Goal: Information Seeking & Learning: Learn about a topic

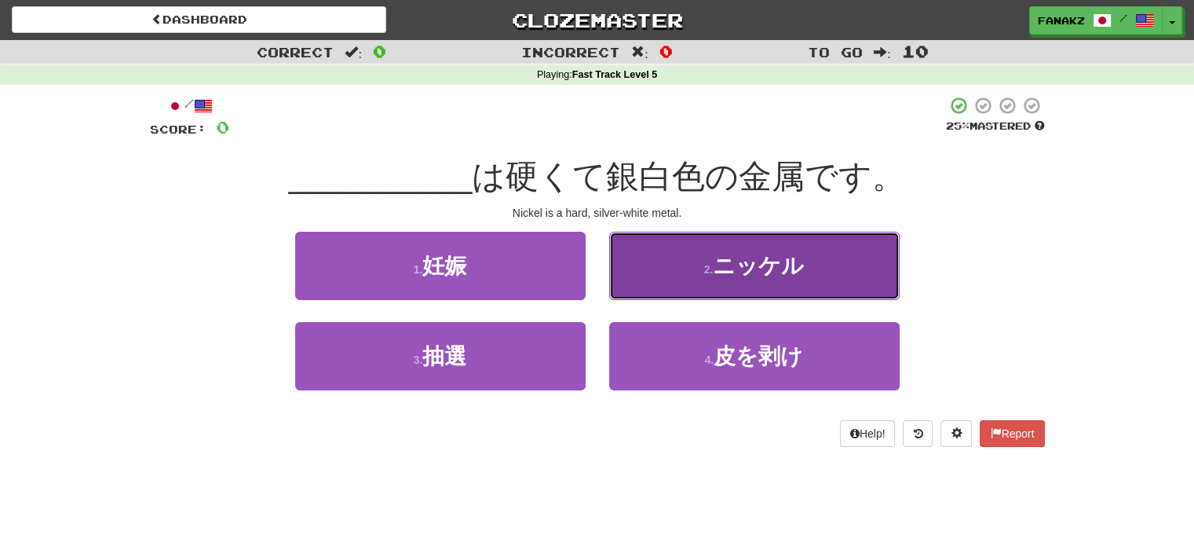
click at [754, 283] on button "2 . ニッケル" at bounding box center [754, 266] width 290 height 68
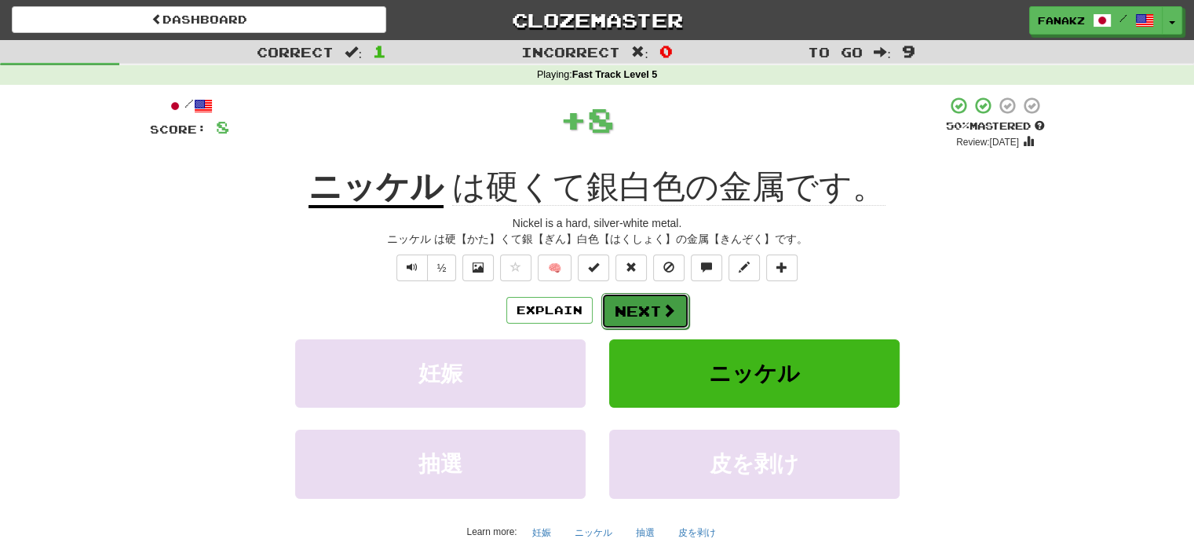
click at [630, 320] on button "Next" at bounding box center [645, 311] width 88 height 36
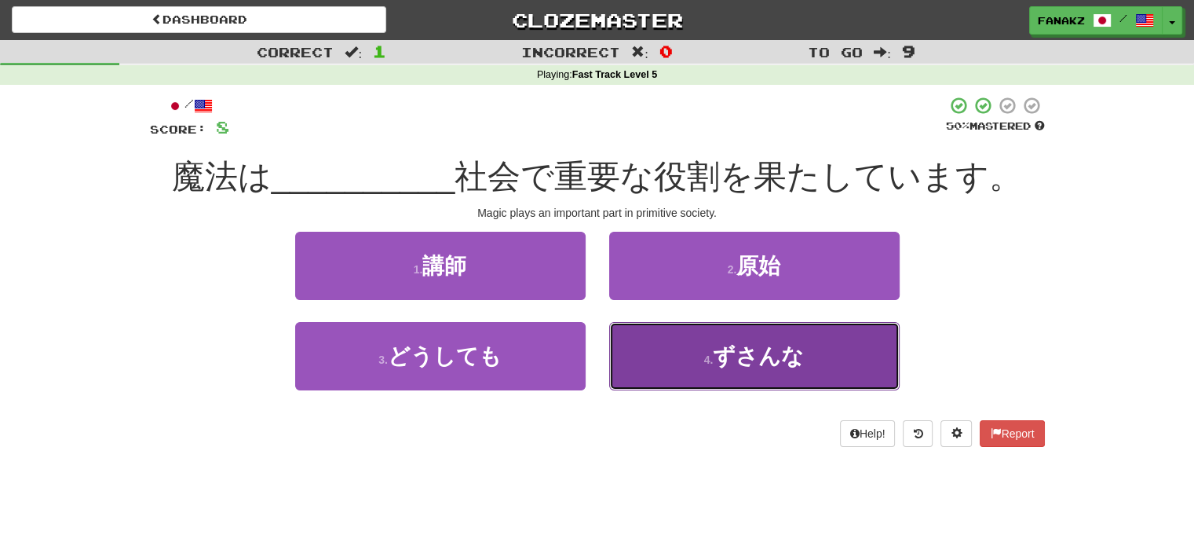
click at [692, 359] on button "4 . ずさんな" at bounding box center [754, 356] width 290 height 68
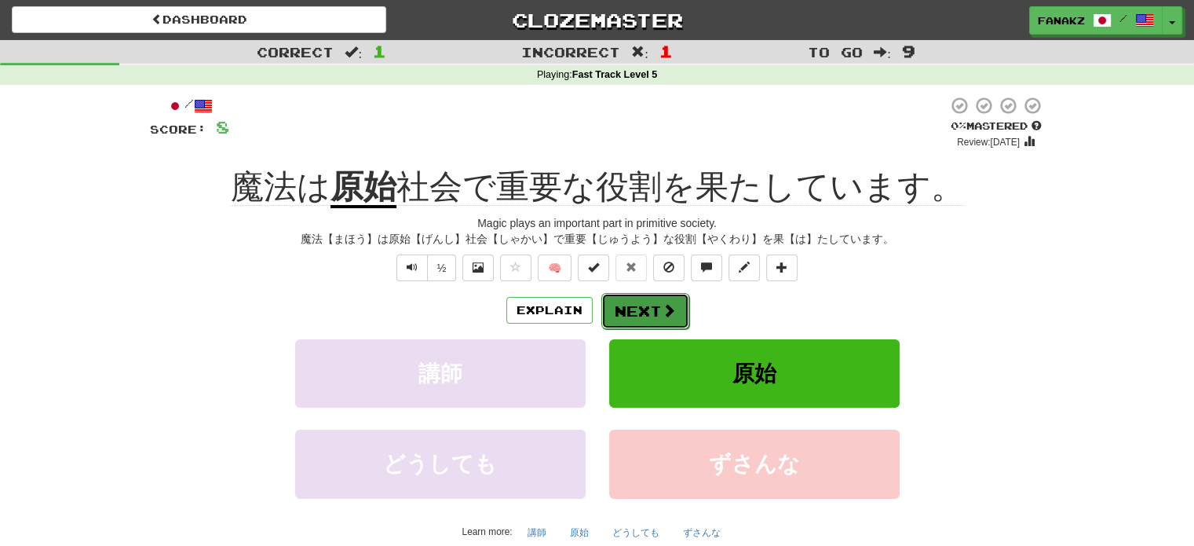
click at [607, 306] on button "Next" at bounding box center [645, 311] width 88 height 36
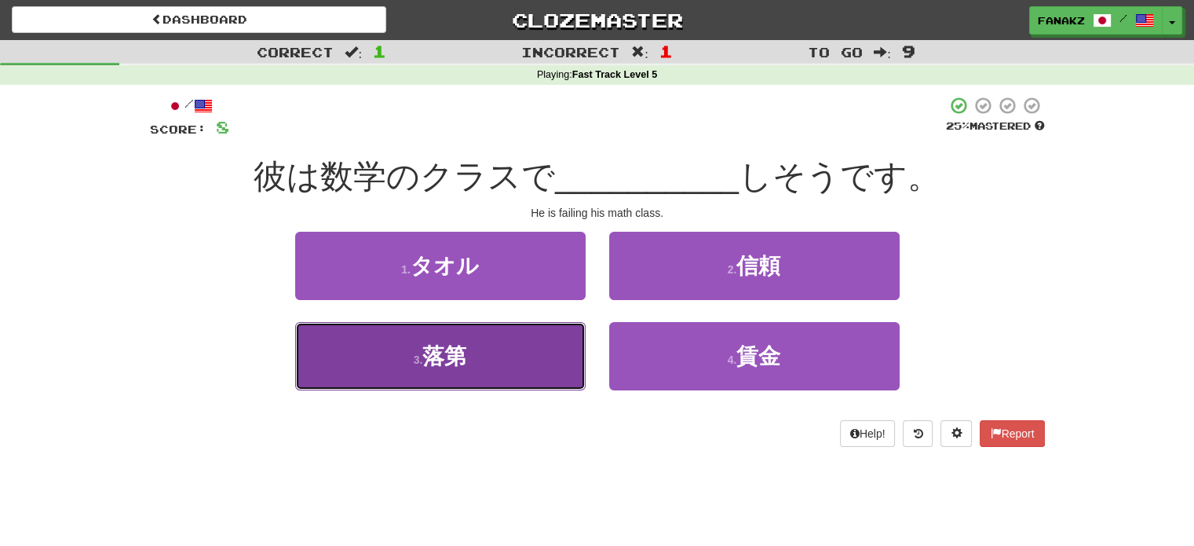
click at [443, 349] on span "落第" at bounding box center [444, 356] width 44 height 24
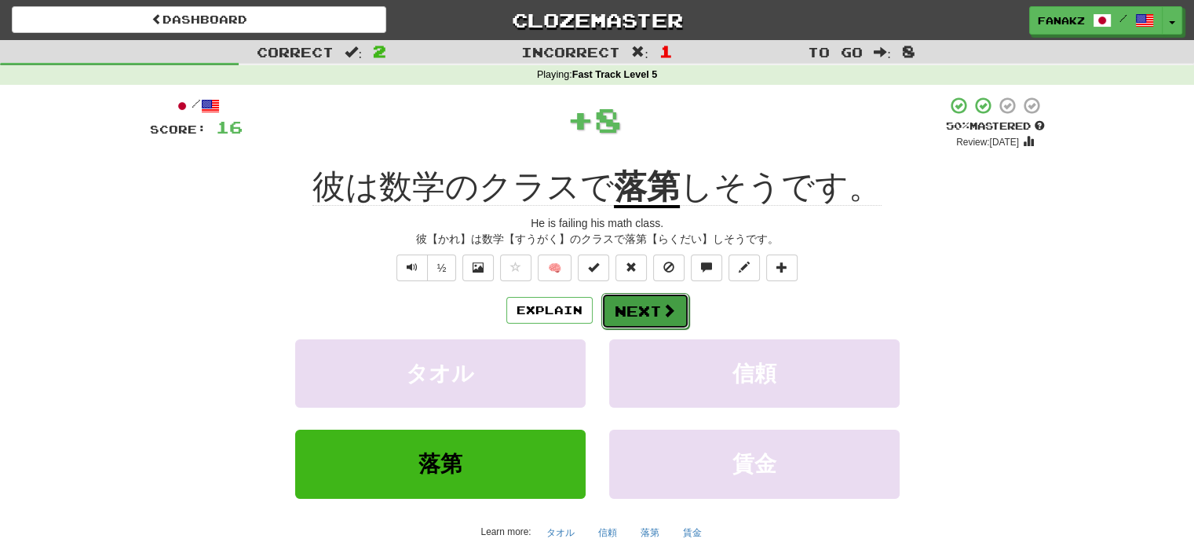
click at [612, 319] on button "Next" at bounding box center [645, 311] width 88 height 36
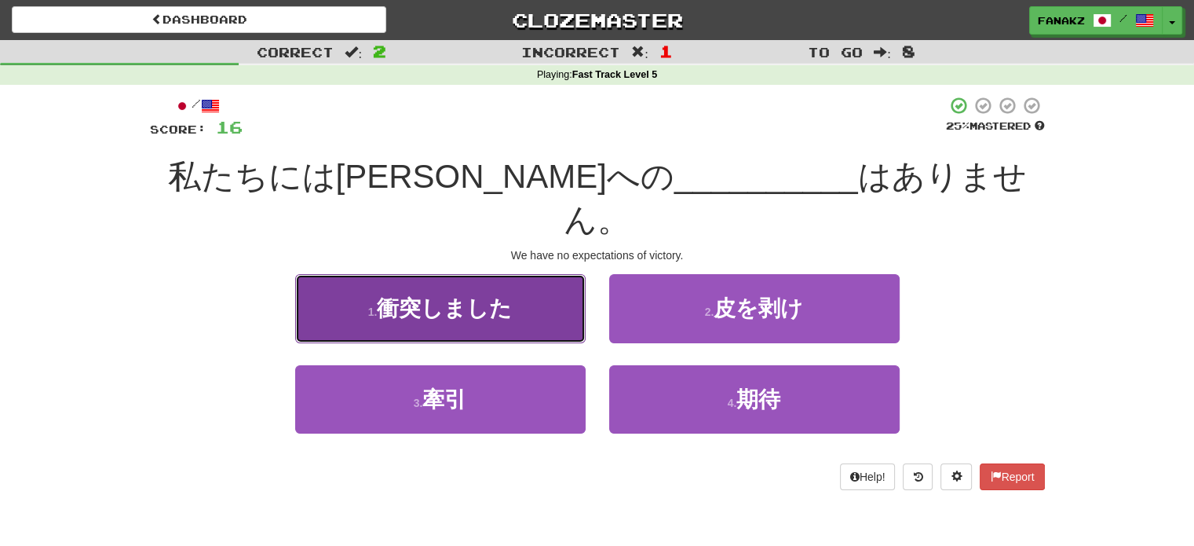
click at [510, 296] on span "衝突しました" at bounding box center [444, 308] width 135 height 24
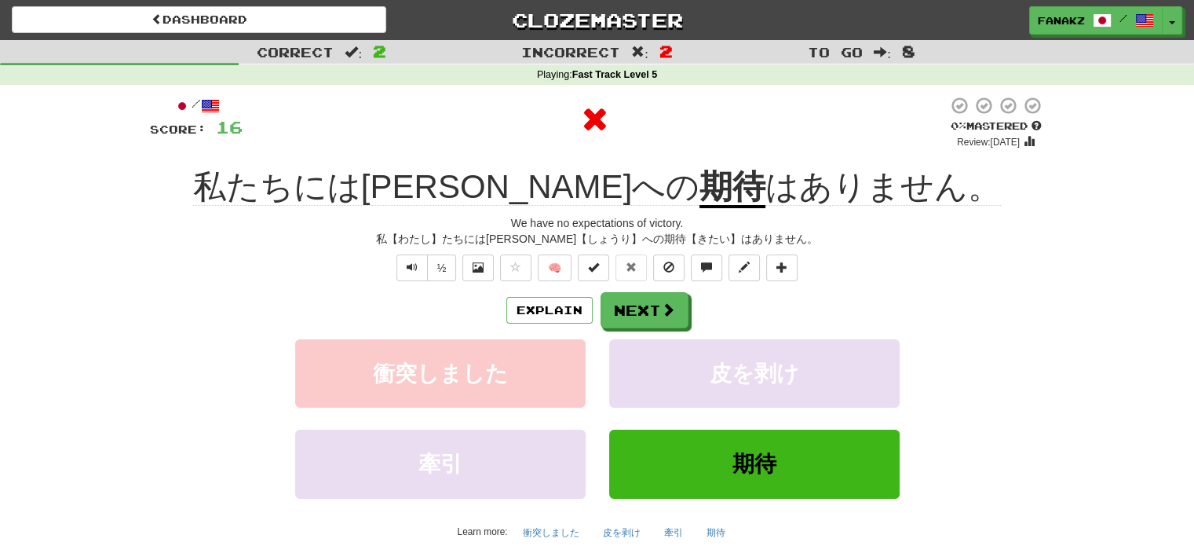
click at [658, 330] on div "Explain Next 衝突しました 皮を剥け 牽引 期待 Learn more: 衝突しました 皮を剥け 牽引 期待" at bounding box center [597, 418] width 895 height 252
click at [633, 306] on button "Next" at bounding box center [645, 311] width 88 height 36
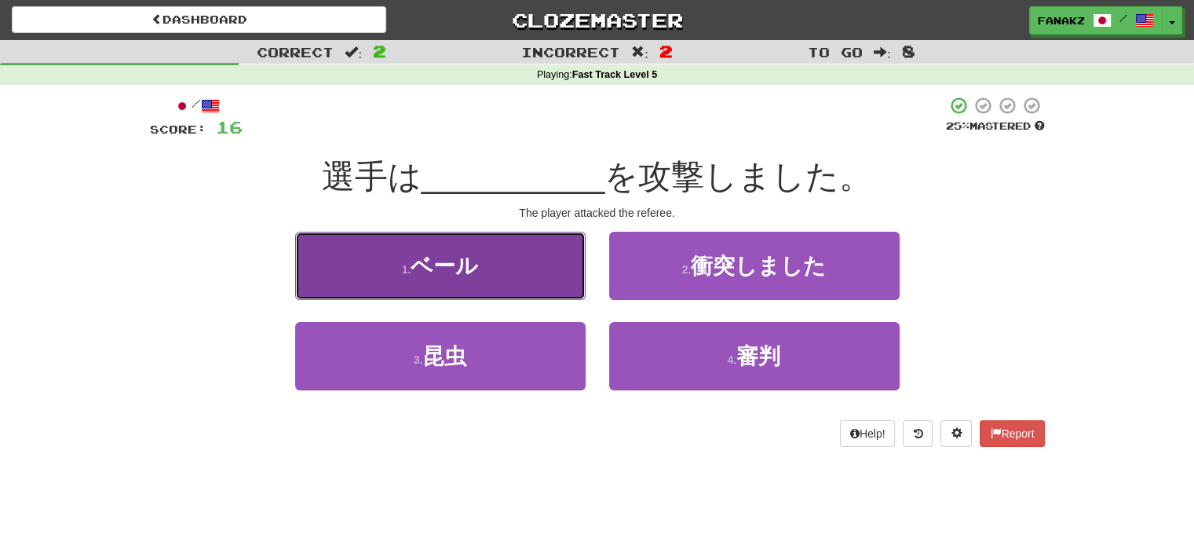
click at [507, 284] on button "1 . ベール" at bounding box center [440, 266] width 290 height 68
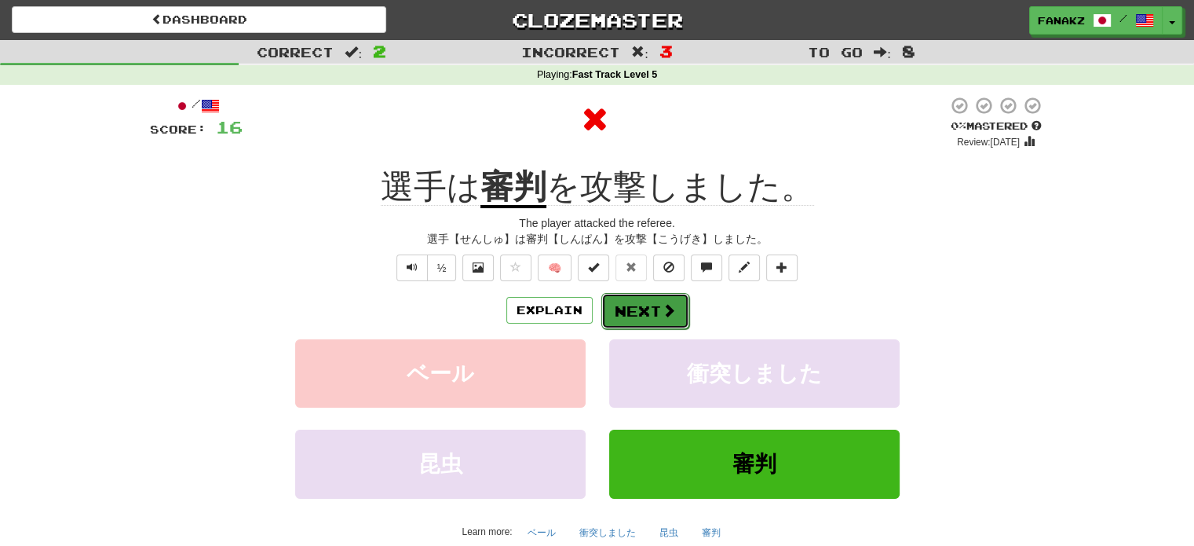
click at [655, 316] on button "Next" at bounding box center [645, 311] width 88 height 36
